Goal: Information Seeking & Learning: Compare options

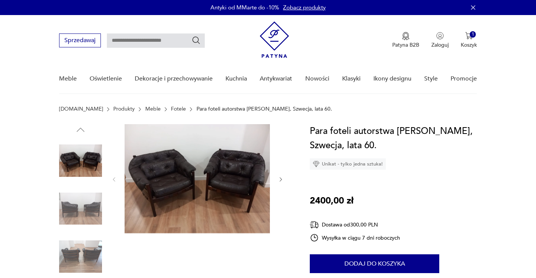
click at [81, 203] on img at bounding box center [80, 209] width 43 height 43
